Goal: Task Accomplishment & Management: Complete application form

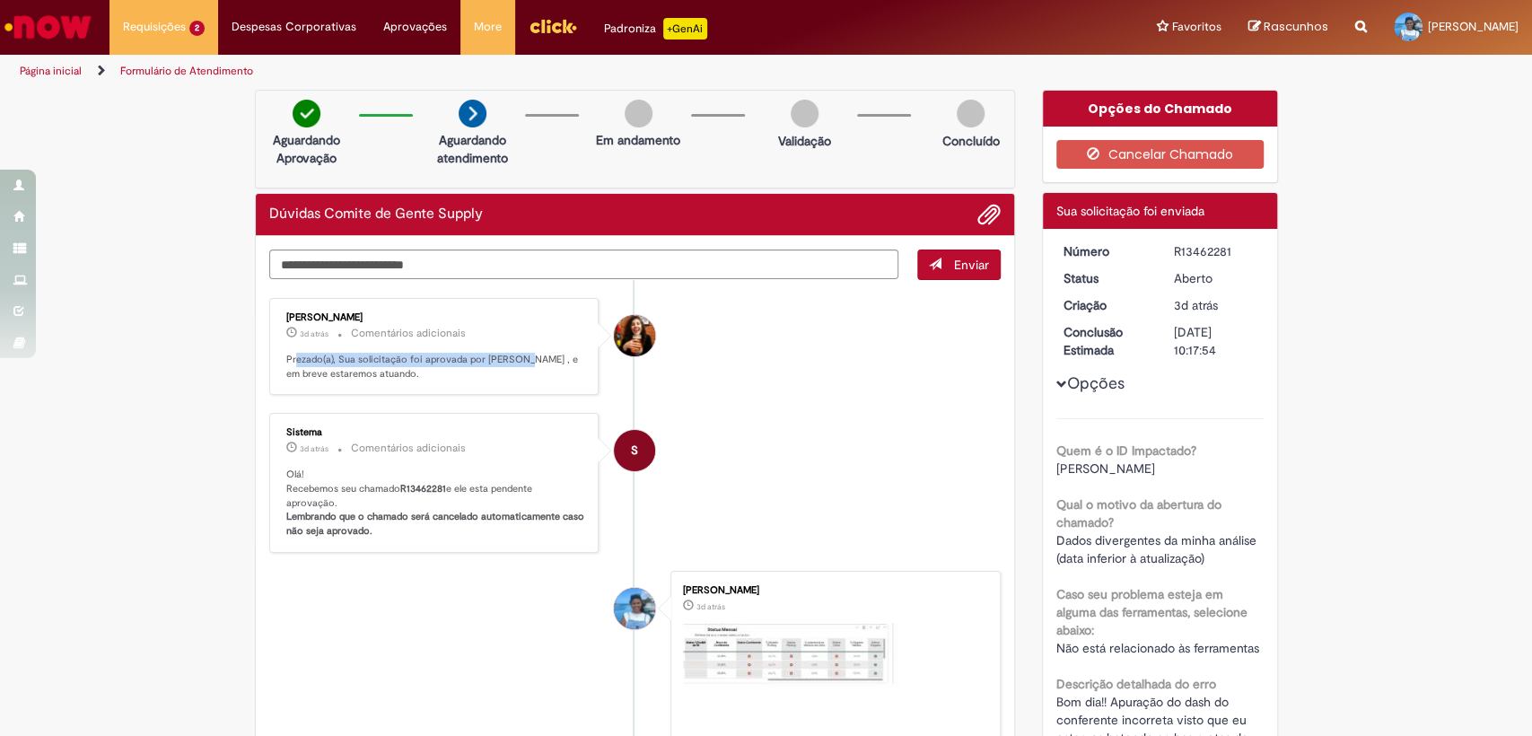
drag, startPoint x: 327, startPoint y: 356, endPoint x: 512, endPoint y: 362, distance: 185.8
click at [512, 362] on p "Prezado(a), Sua solicitação foi aprovada por Tayna Marcia Teixeira Ferreira , e…" at bounding box center [435, 367] width 299 height 28
click at [839, 345] on li "Tayna Marcia Teixeira Ferreira 3d atrás 3 dias atrás Comentários adicionais Pre…" at bounding box center [635, 347] width 732 height 98
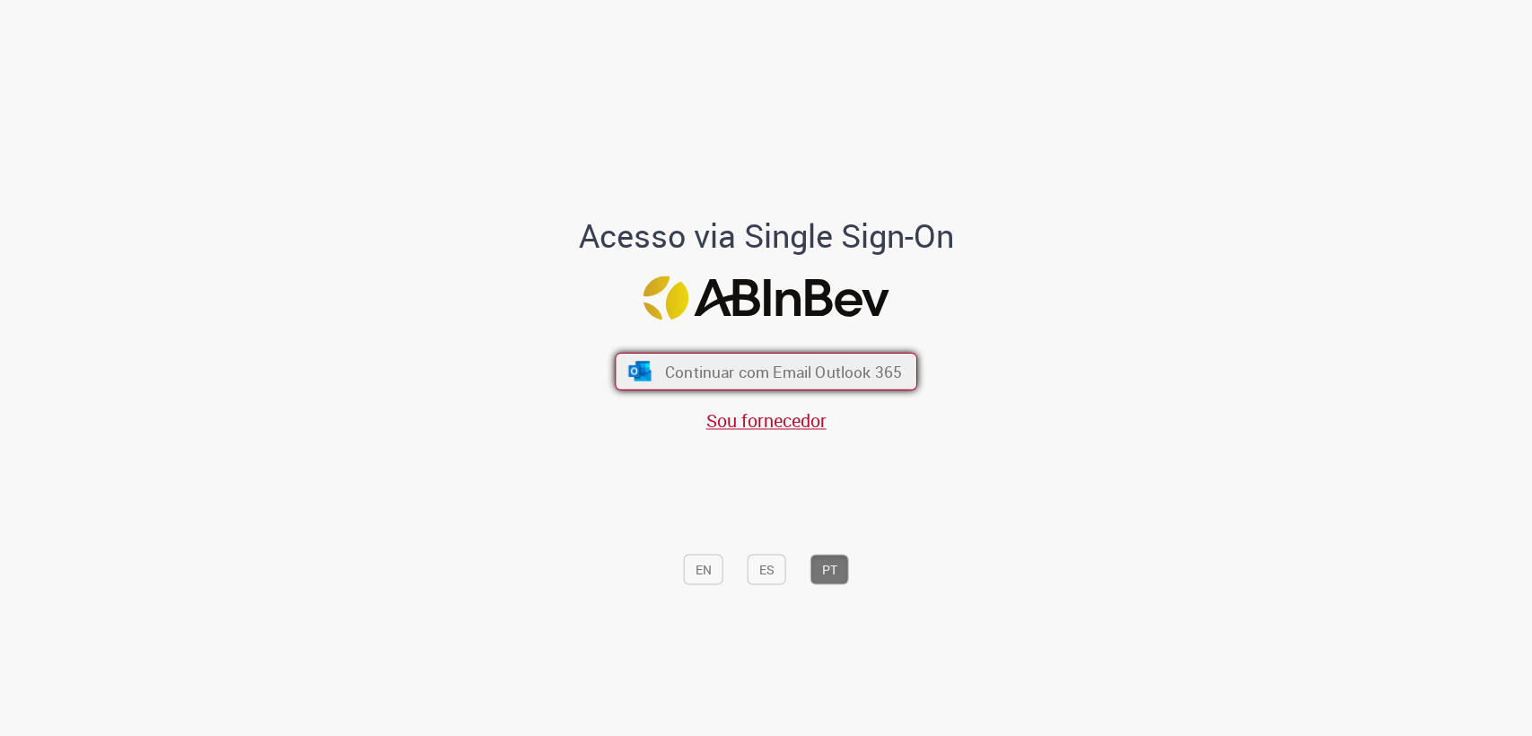
click at [713, 371] on span "Continuar com Email Outlook 365" at bounding box center [783, 371] width 237 height 21
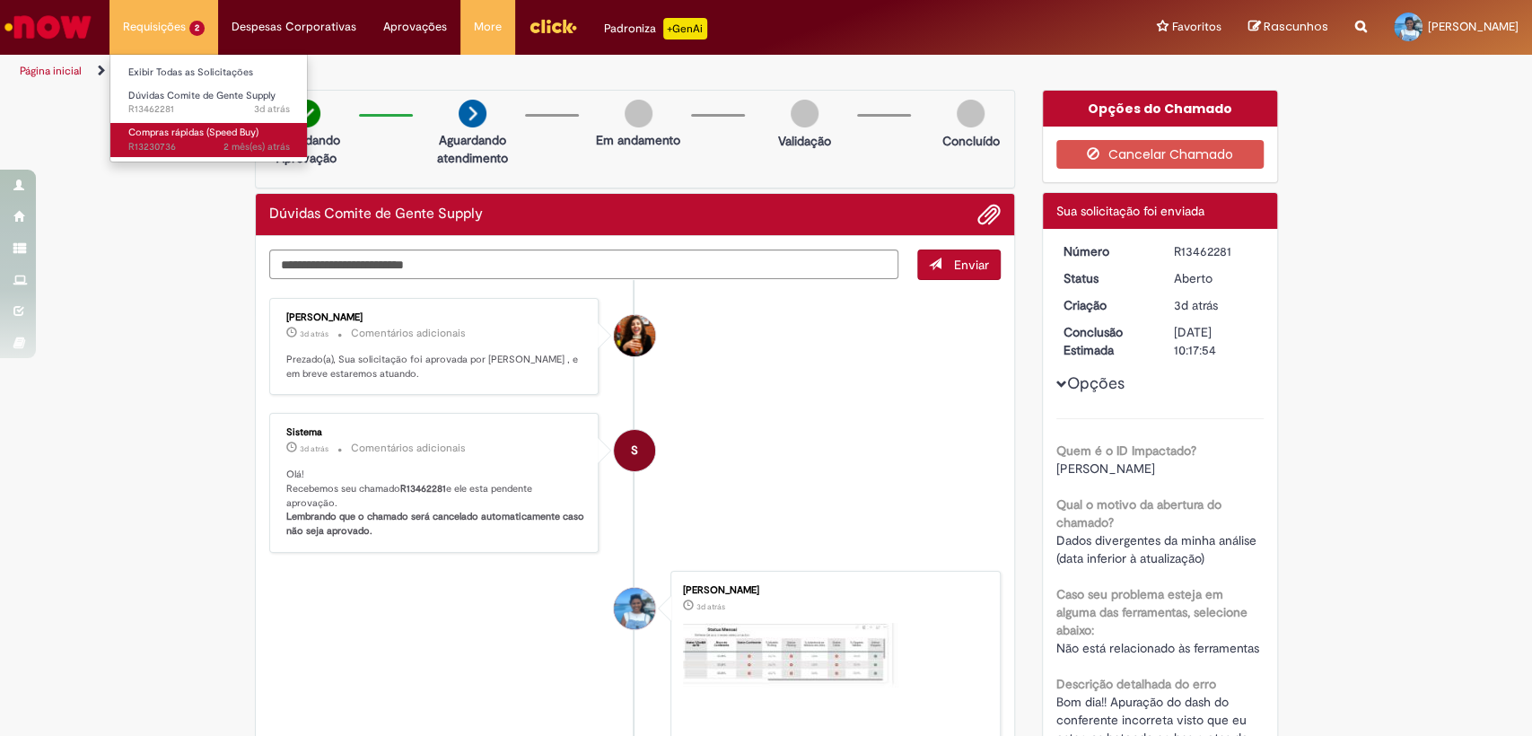
click at [203, 140] on span "2 mês(es) atrás 2 meses atrás R13230736" at bounding box center [209, 147] width 162 height 14
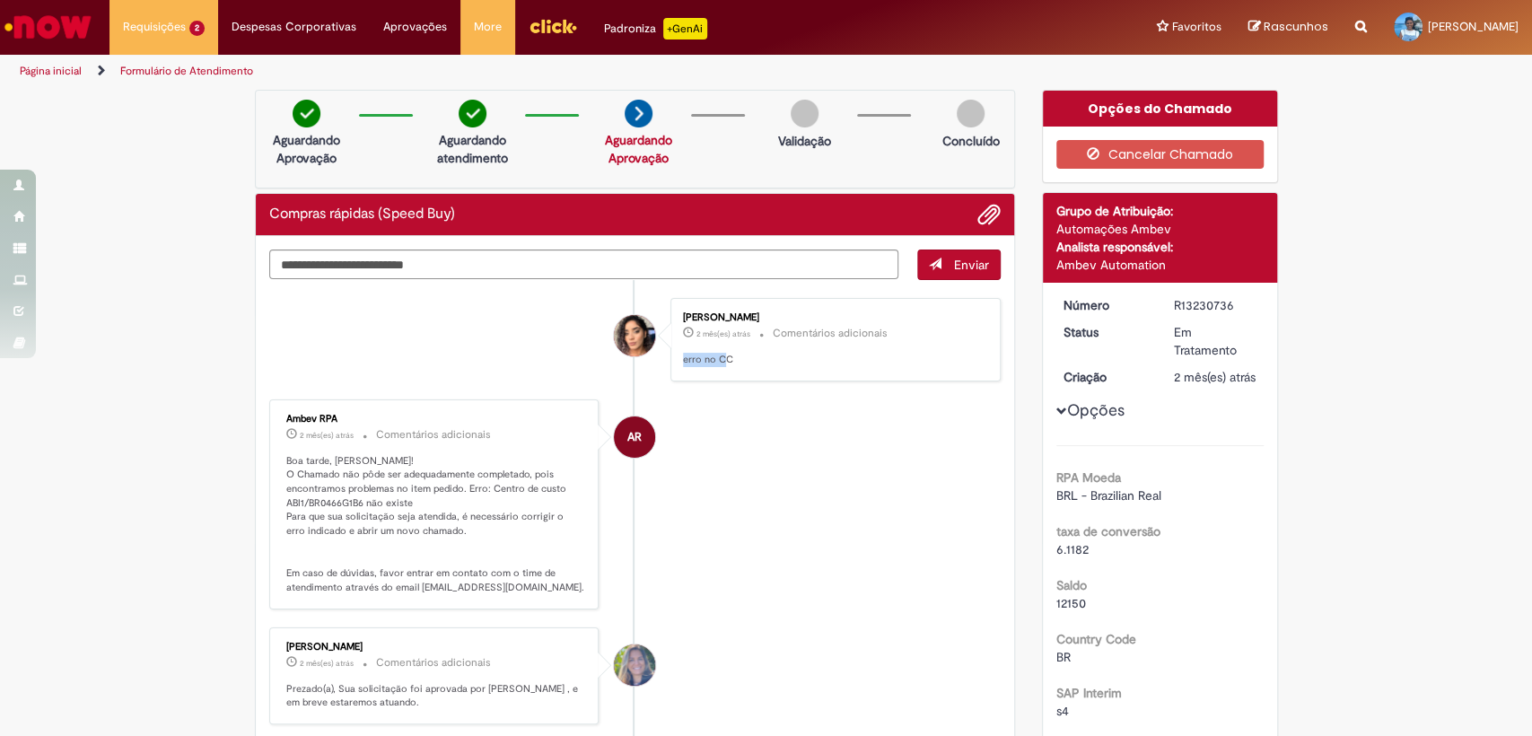
click at [713, 361] on p "erro no CC" at bounding box center [832, 360] width 299 height 14
click at [433, 65] on link "Exibir todas as aprovações" at bounding box center [469, 73] width 197 height 20
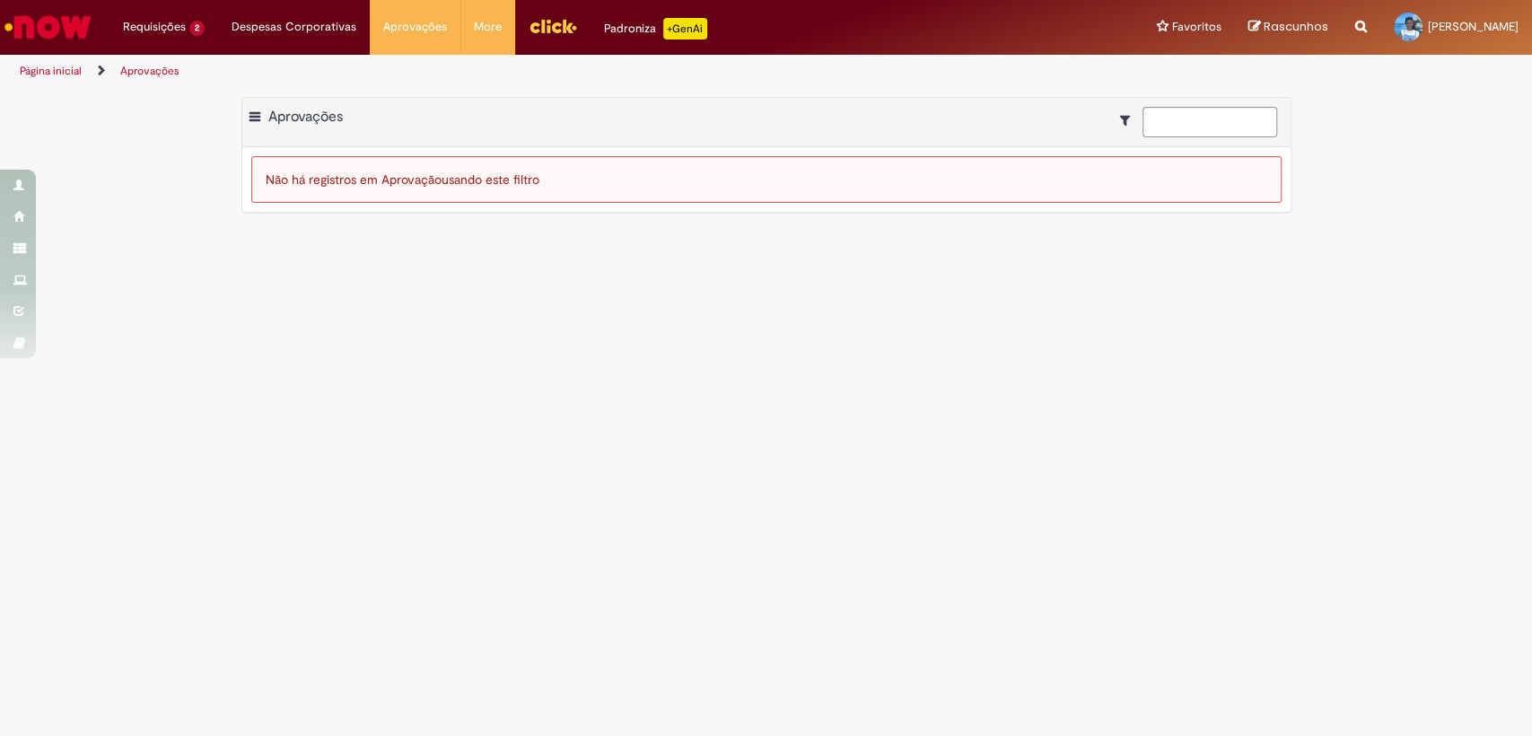
click at [47, 74] on link "Página inicial" at bounding box center [51, 71] width 62 height 14
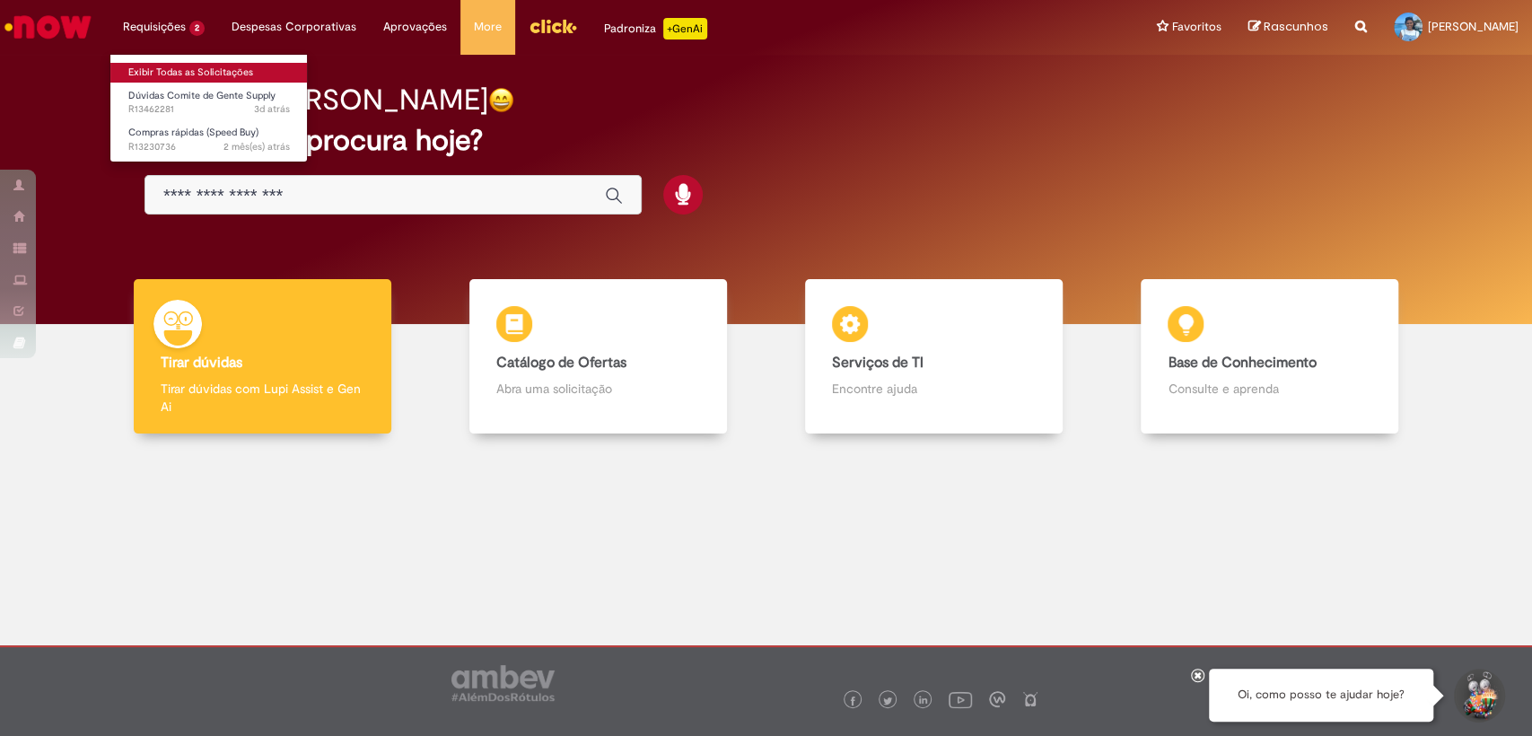
click at [164, 64] on link "Exibir Todas as Solicitações" at bounding box center [208, 73] width 197 height 20
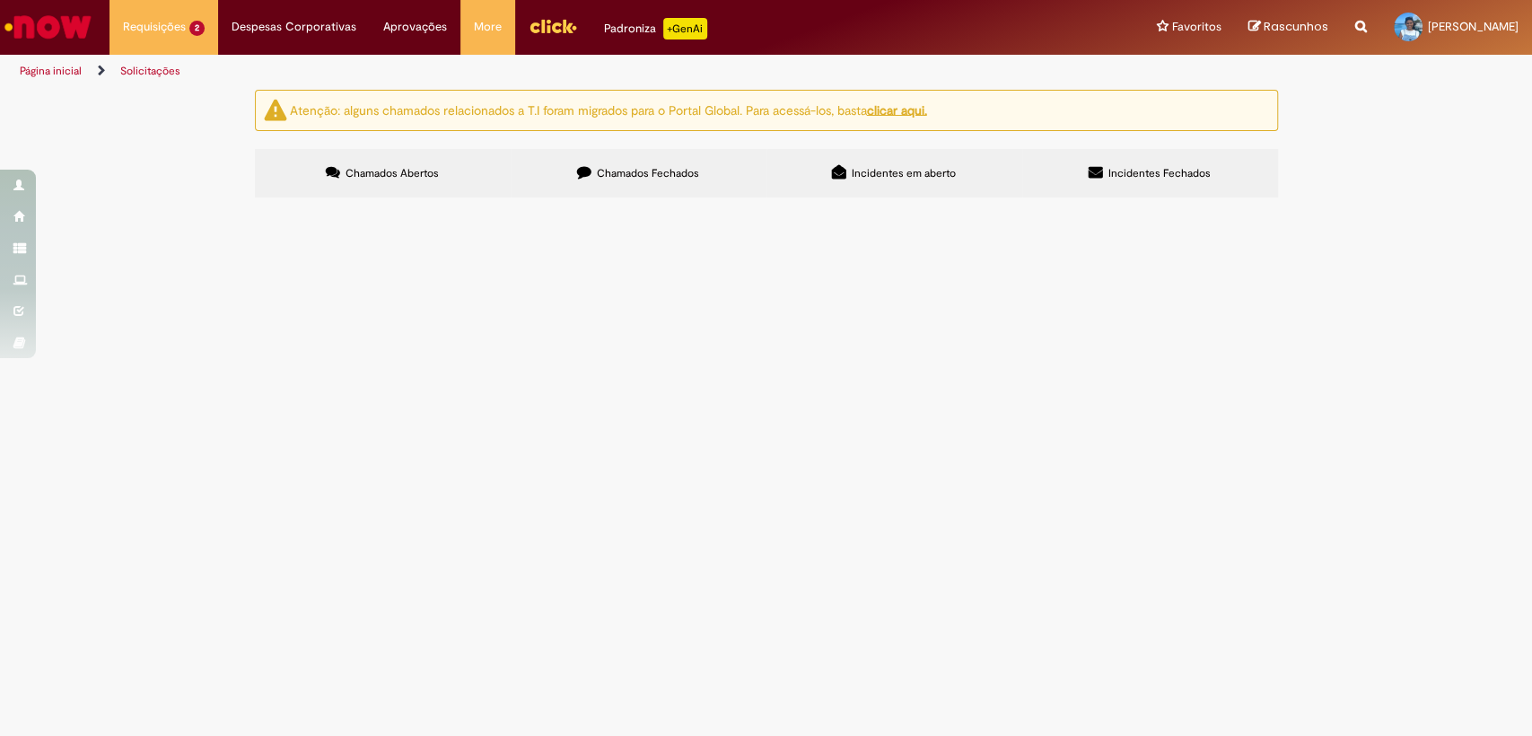
click at [676, 177] on span "Chamados Fechados" at bounding box center [648, 173] width 102 height 14
click at [0, 0] on span "Troca de vidro quebrado do atendimento." at bounding box center [0, 0] width 0 height 0
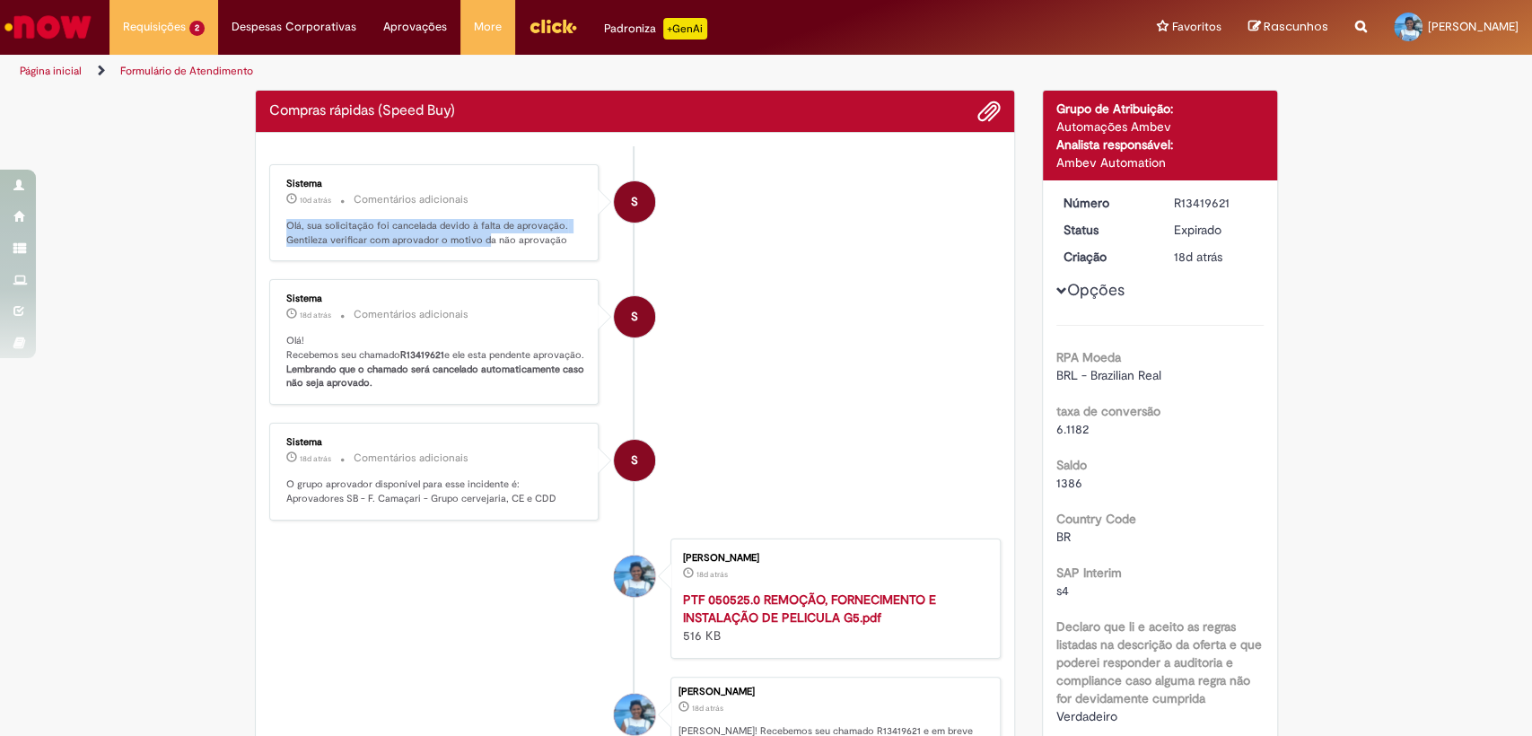
drag, startPoint x: 276, startPoint y: 227, endPoint x: 475, endPoint y: 251, distance: 199.8
click at [475, 251] on div "Sistema 10d atrás 10 dias atrás Comentários adicionais Olá, sua solicitação foi…" at bounding box center [434, 213] width 319 height 87
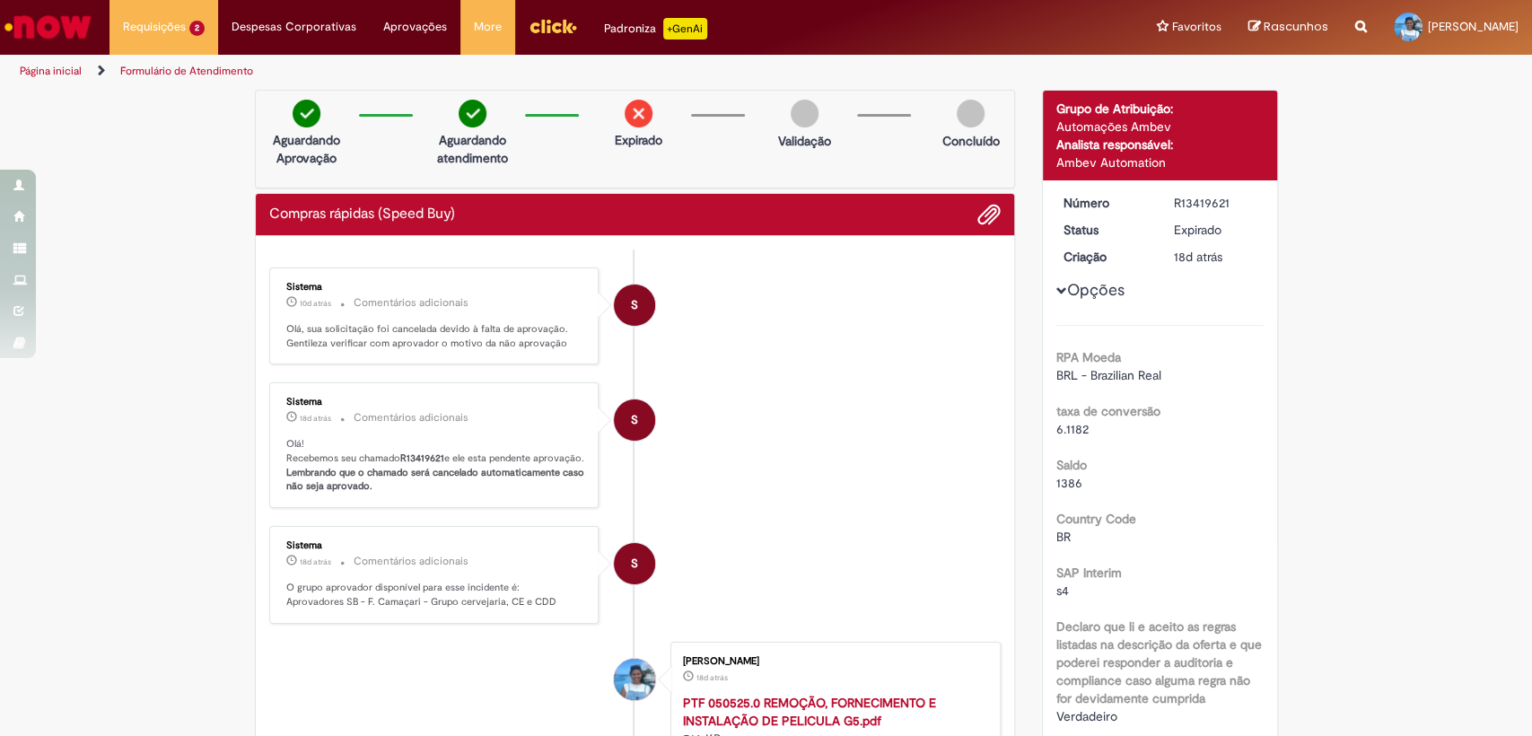
drag, startPoint x: 93, startPoint y: 461, endPoint x: 117, endPoint y: 419, distance: 48.2
drag, startPoint x: 169, startPoint y: 302, endPoint x: 160, endPoint y: 279, distance: 25.0
drag, startPoint x: 175, startPoint y: 300, endPoint x: 201, endPoint y: 266, distance: 42.2
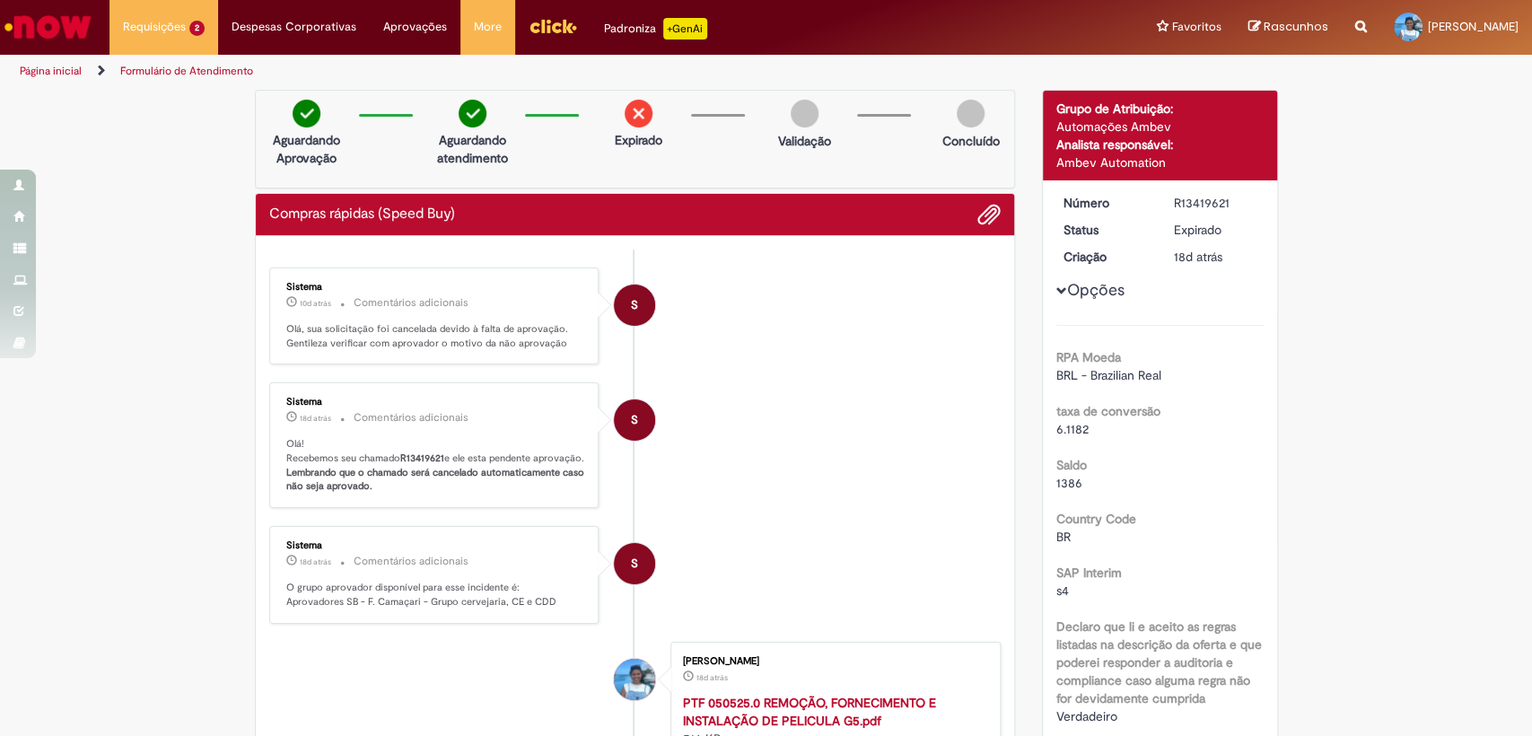
click at [72, 71] on link "Página inicial" at bounding box center [51, 71] width 62 height 14
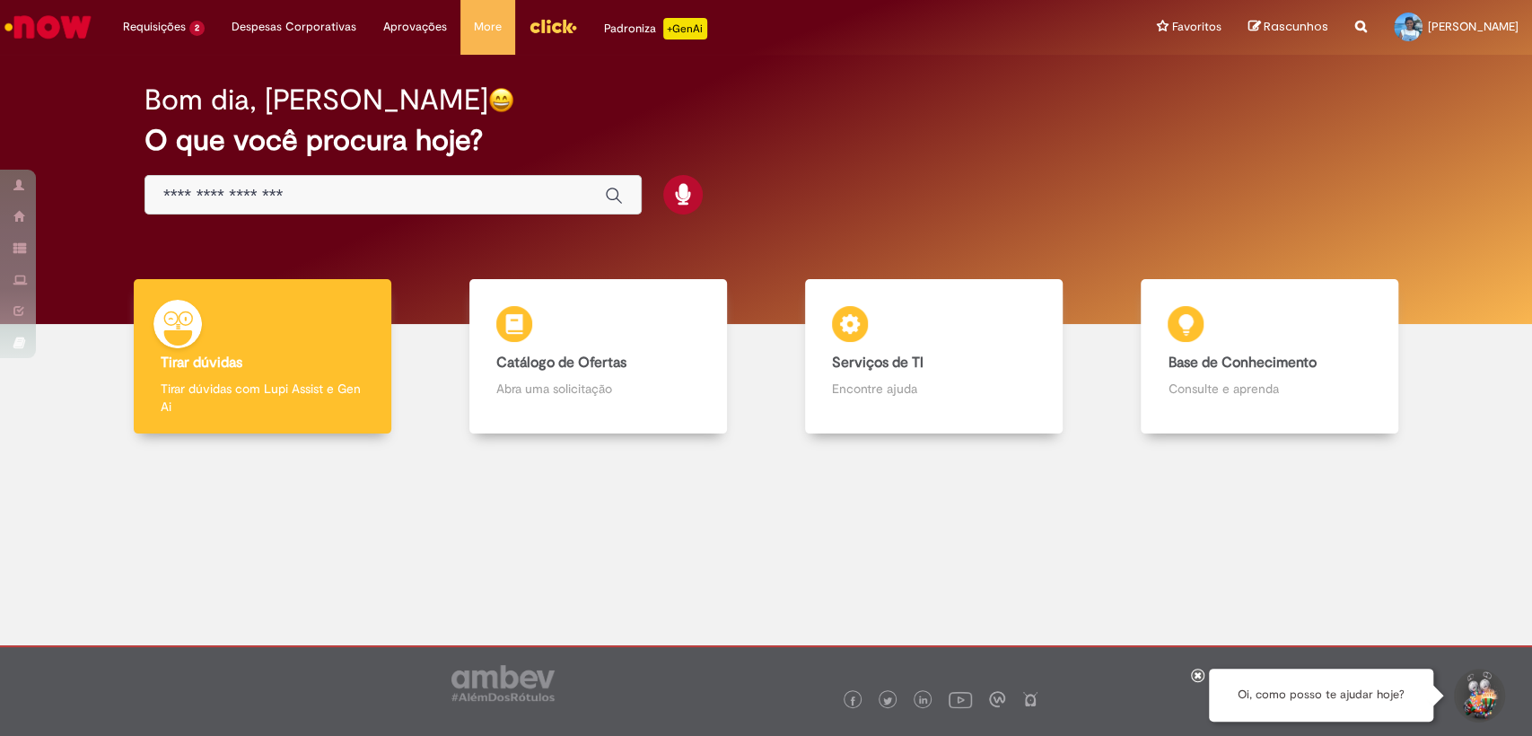
click at [273, 198] on input "Basta digitar aqui" at bounding box center [375, 196] width 424 height 21
type input "****"
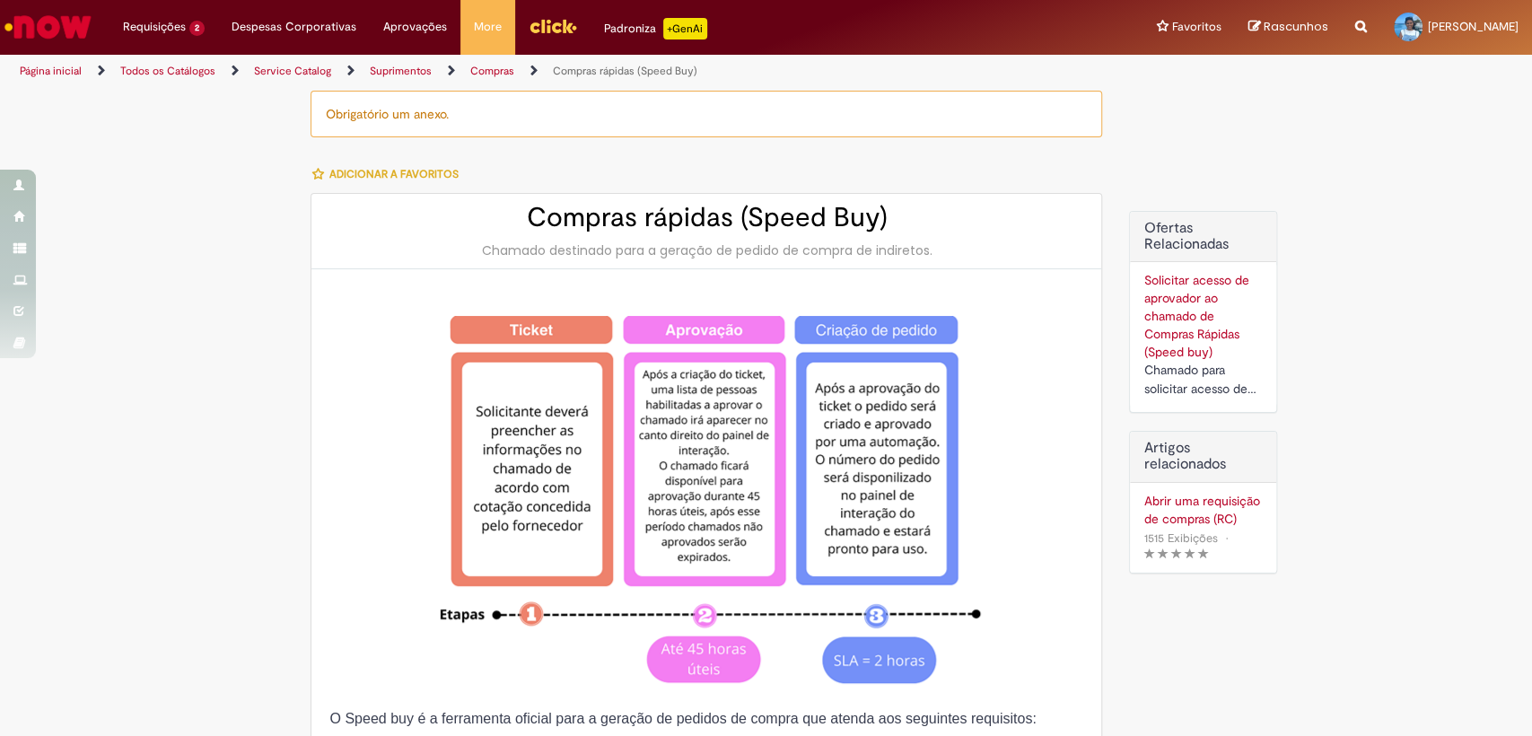
type input "**********"
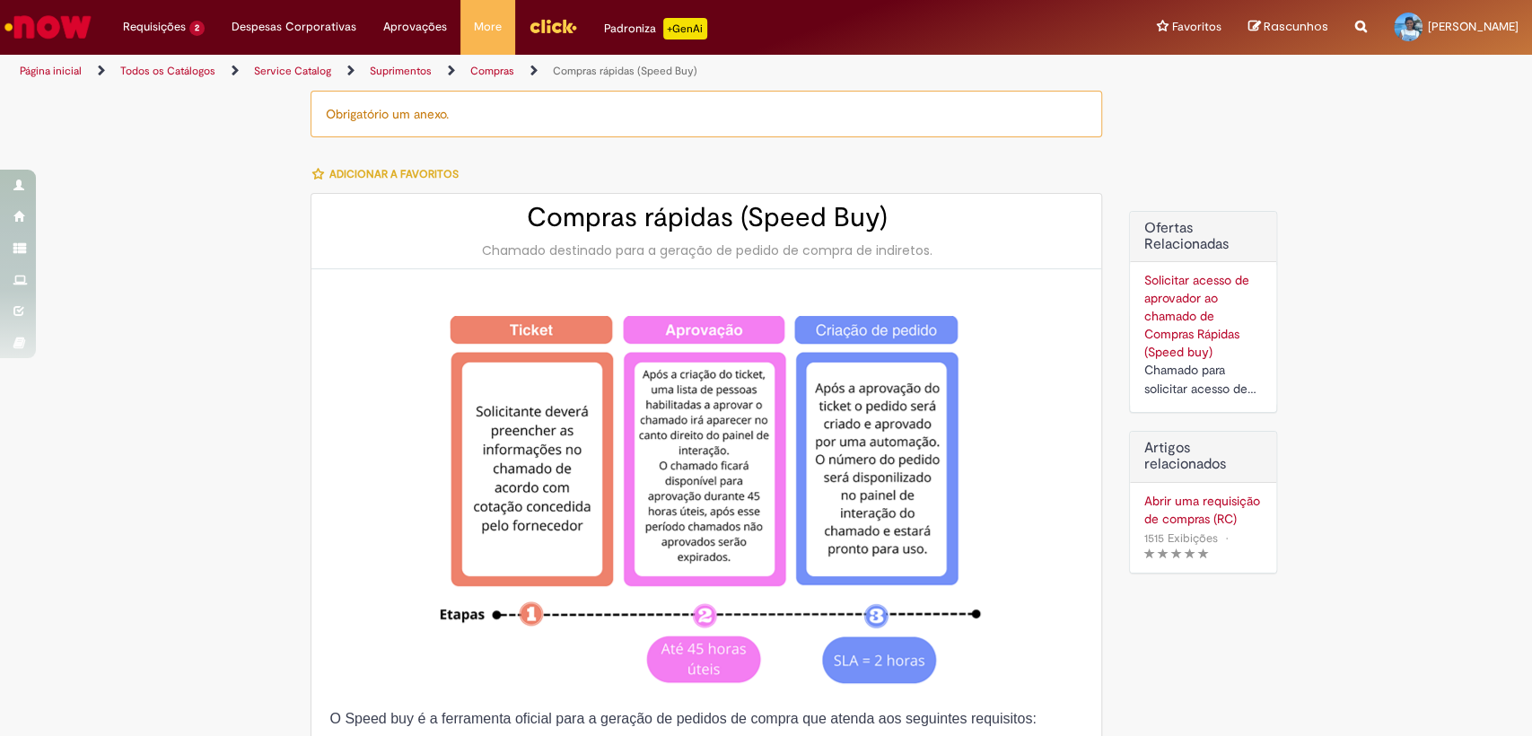
type input "**********"
